Goal: Task Accomplishment & Management: Use online tool/utility

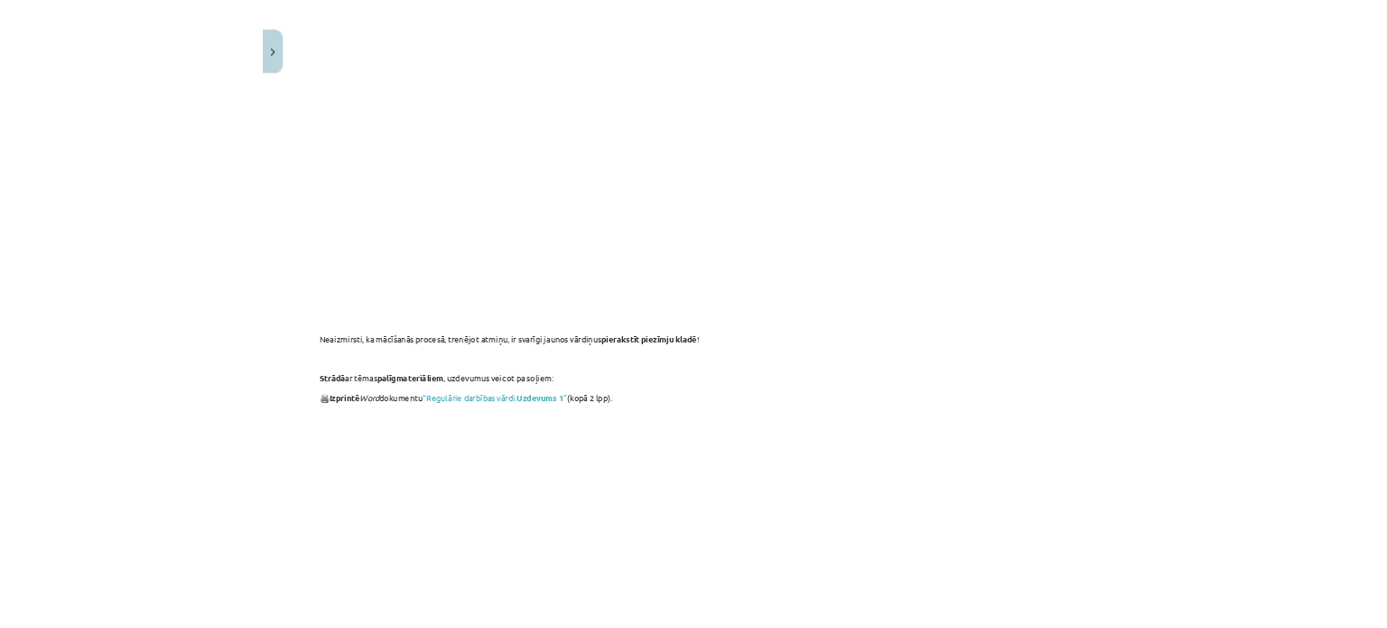
scroll to position [922, 0]
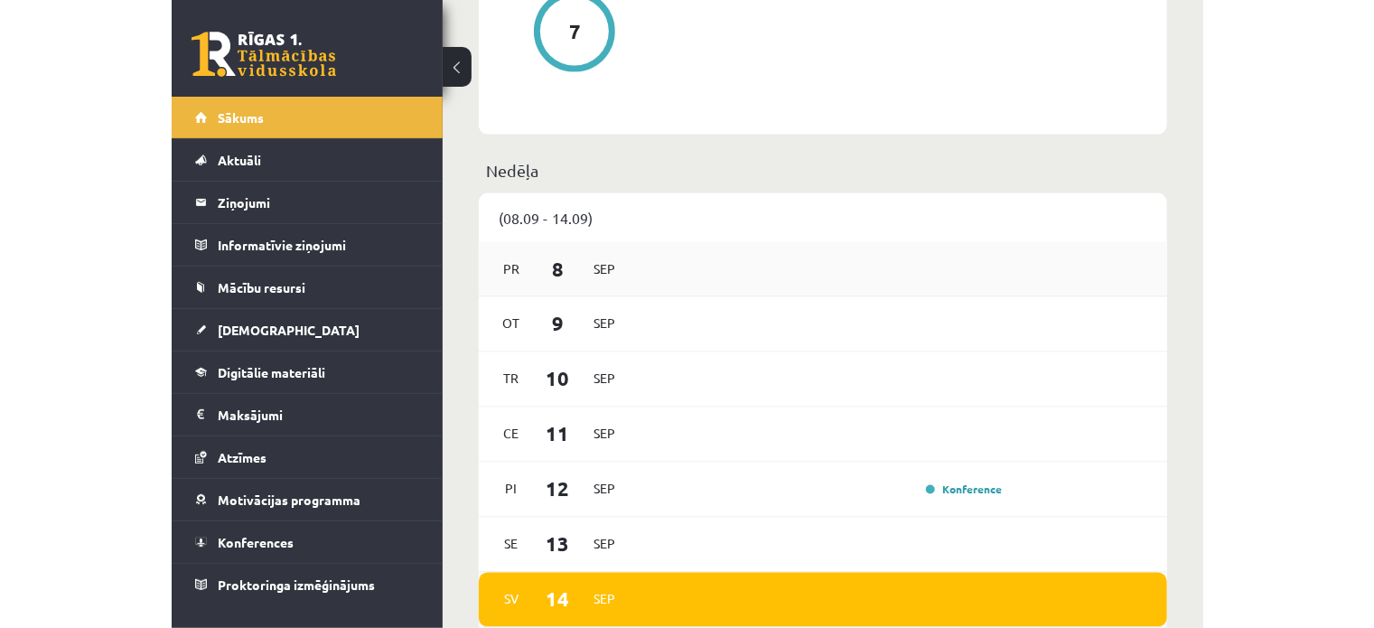
scroll to position [977, 0]
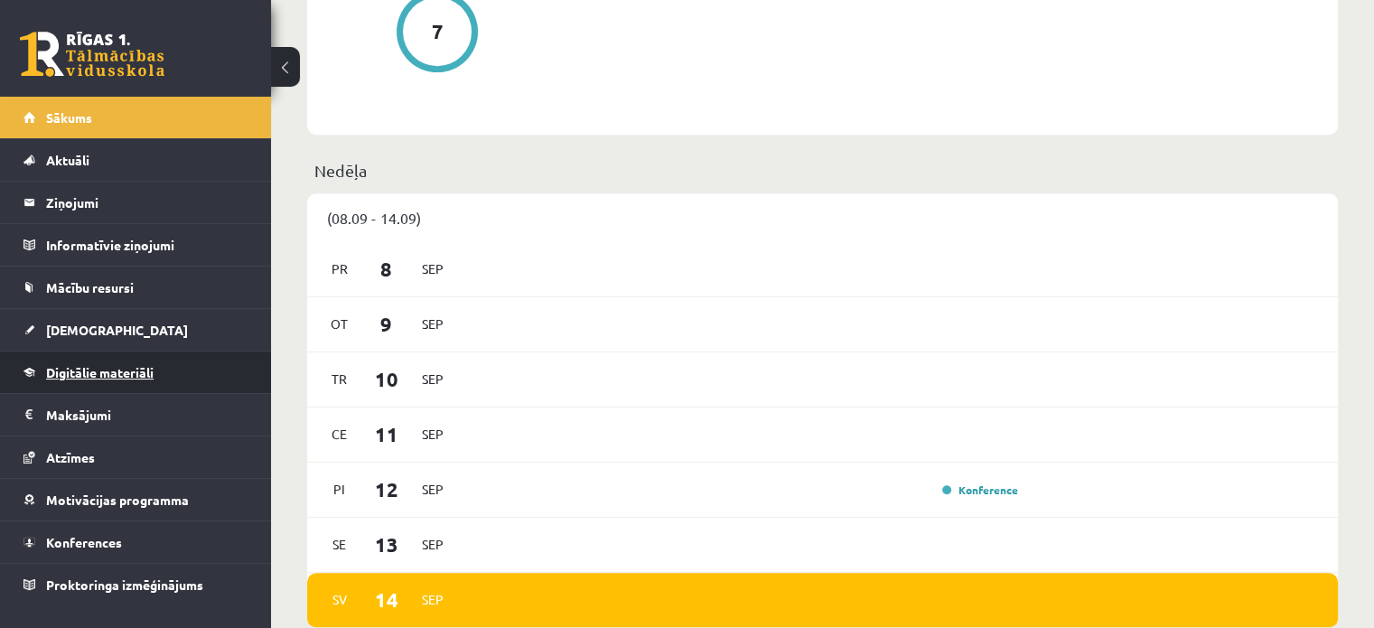
click at [103, 377] on span "Digitālie materiāli" at bounding box center [99, 372] width 107 height 16
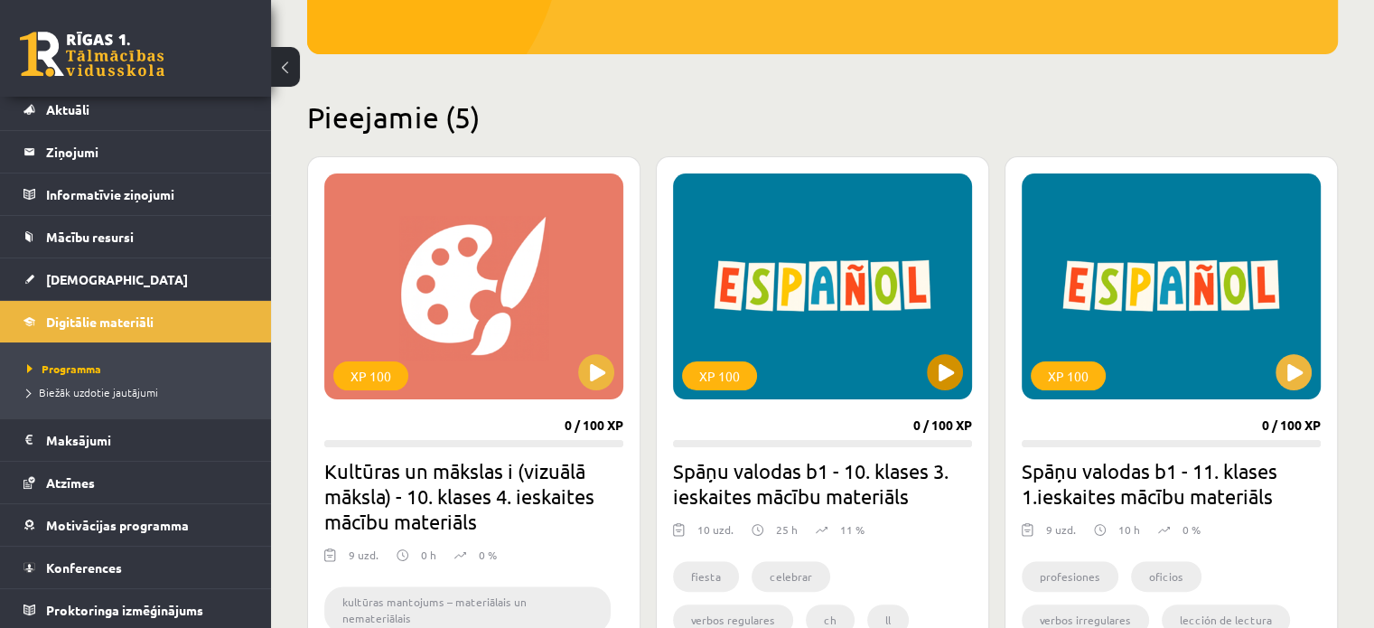
scroll to position [361, 0]
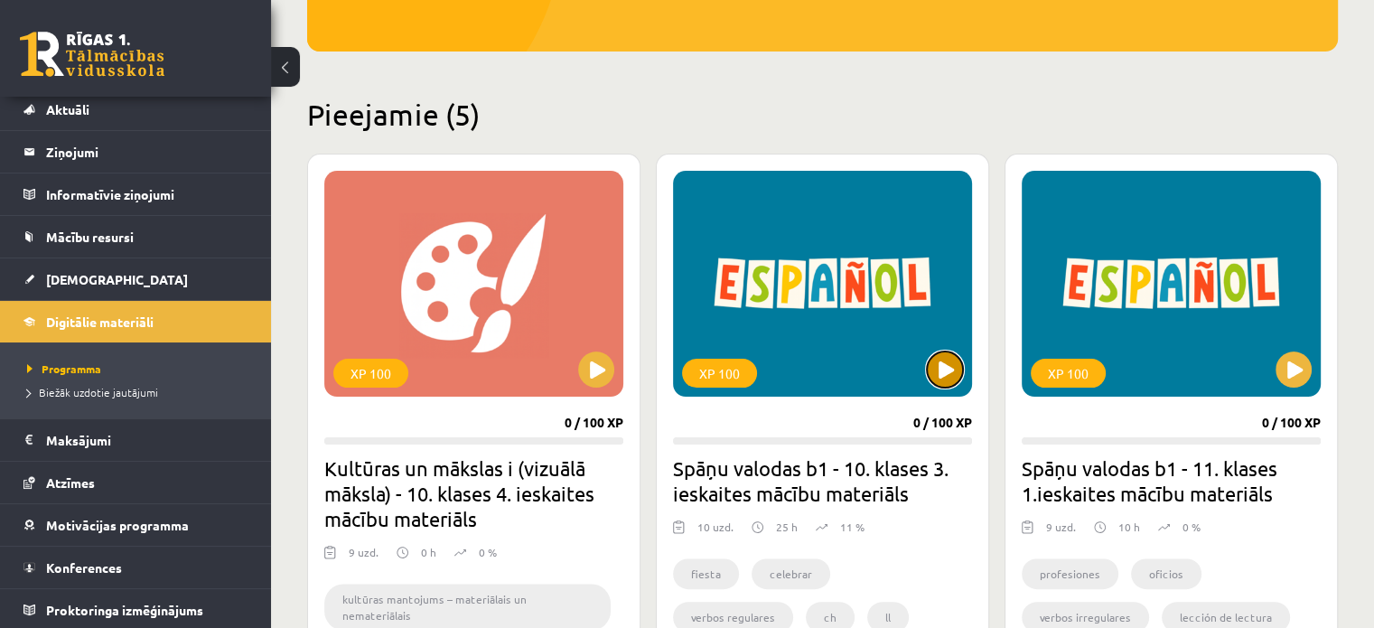
click at [597, 371] on button at bounding box center [945, 369] width 36 height 36
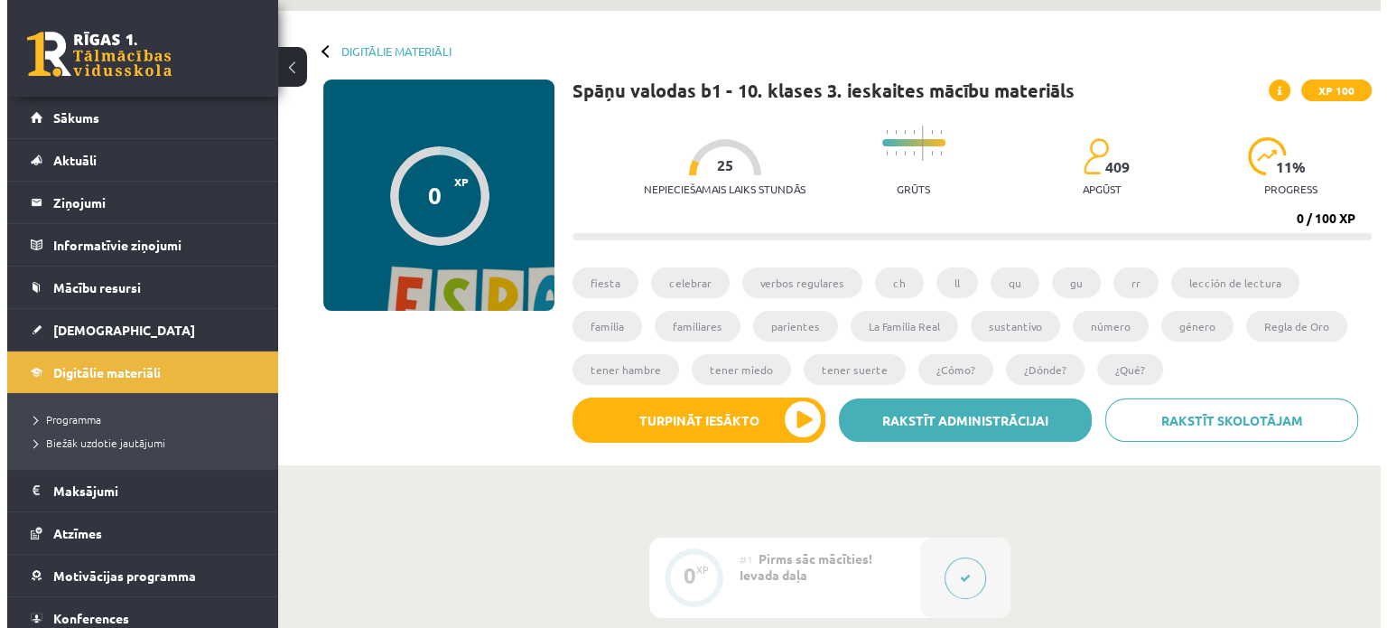
scroll to position [90, 0]
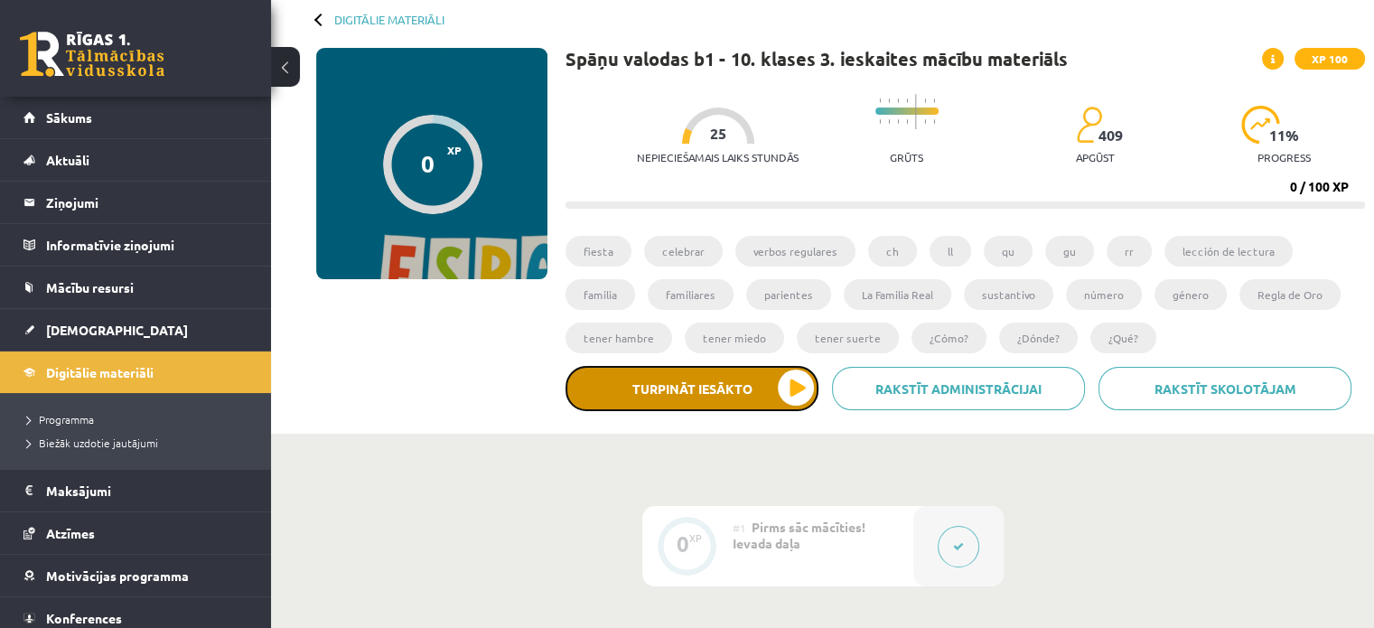
click at [793, 406] on button "Turpināt iesākto" at bounding box center [691, 388] width 253 height 45
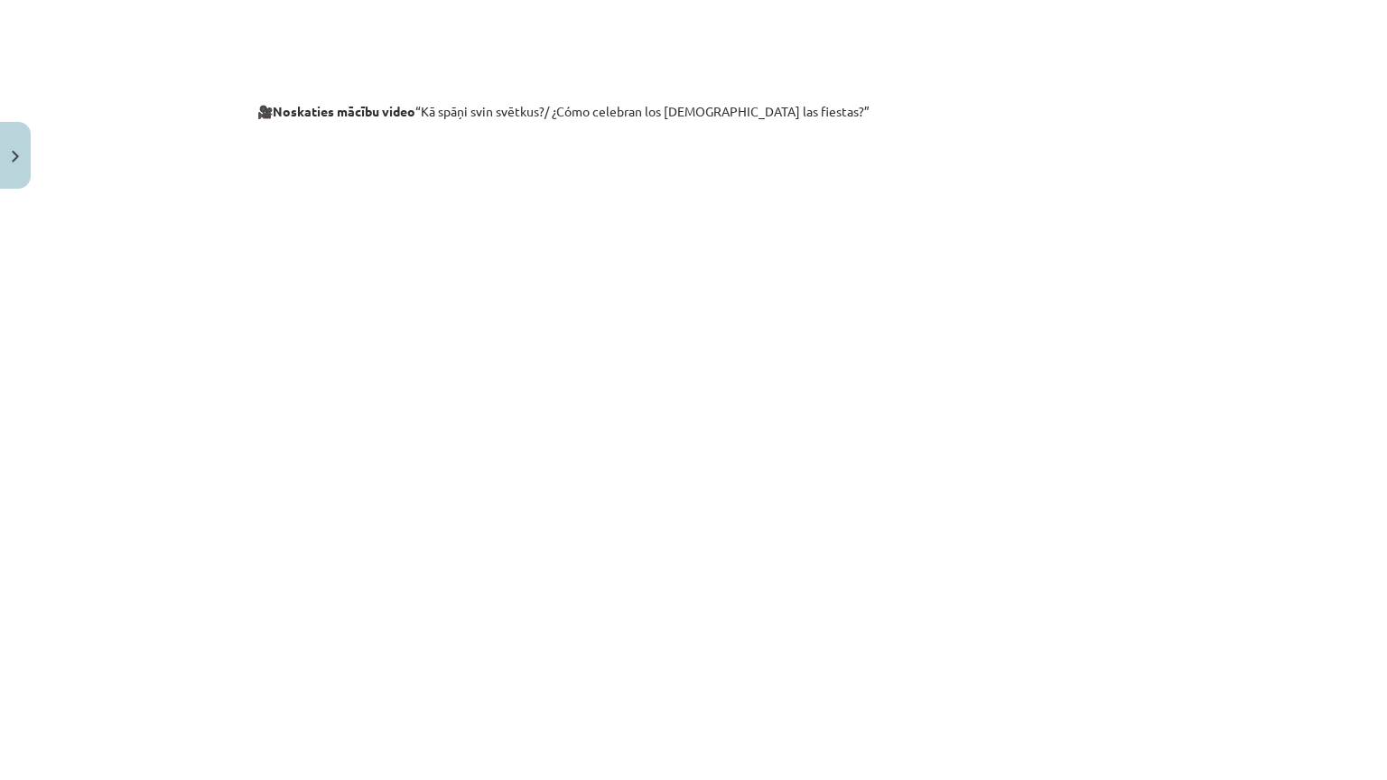
scroll to position [929, 0]
